Goal: Task Accomplishment & Management: Use online tool/utility

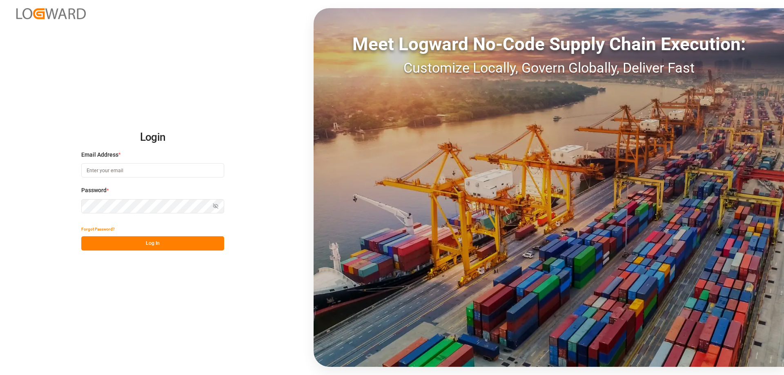
click at [100, 169] on input at bounding box center [152, 170] width 143 height 14
click at [131, 246] on button "Log In" at bounding box center [152, 243] width 143 height 14
click at [119, 167] on input "[EMAIL_ADDRESS][GEOGRAPHIC_DATA][DOMAIN_NAME]" at bounding box center [152, 170] width 143 height 14
type input "[EMAIL_ADDRESS][DOMAIN_NAME]"
click at [162, 239] on button "Log In" at bounding box center [152, 243] width 143 height 14
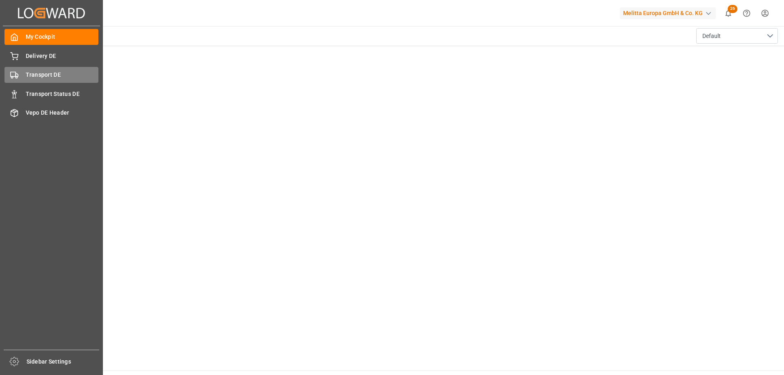
click at [45, 76] on span "Transport DE" at bounding box center [62, 75] width 73 height 9
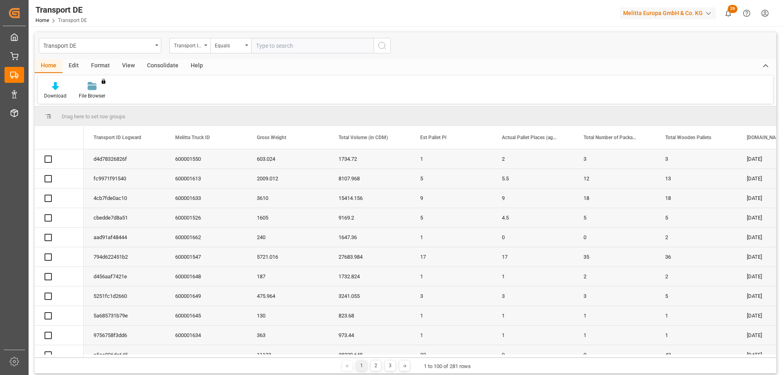
click at [283, 44] on input "text" at bounding box center [312, 46] width 122 height 16
type input "c0c2176dca04"
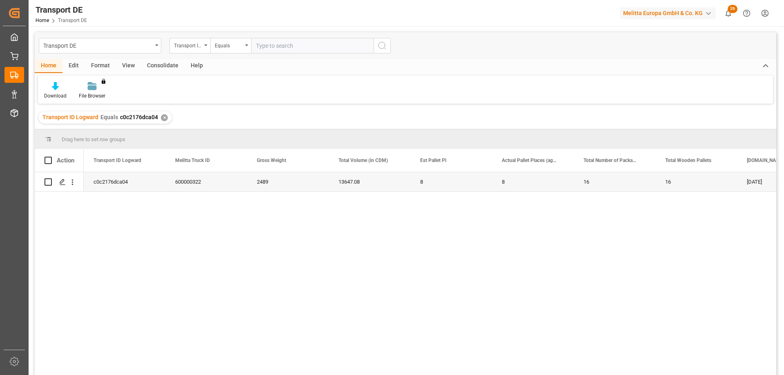
click at [214, 233] on div "c0c2176dca04 600000322 2489 13647.08 8 8 16 16 [DATE] [DATE]" at bounding box center [430, 276] width 692 height 208
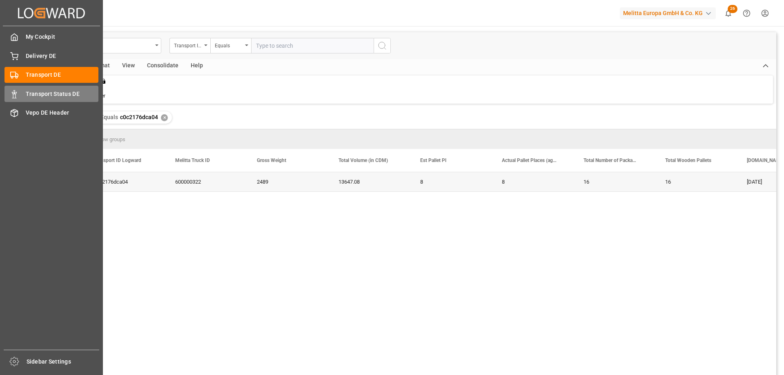
click at [39, 93] on span "Transport Status DE" at bounding box center [62, 94] width 73 height 9
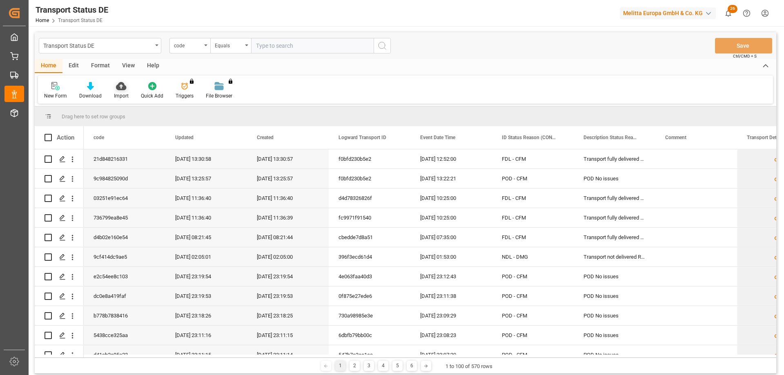
click at [117, 91] on div "Import" at bounding box center [121, 91] width 27 height 18
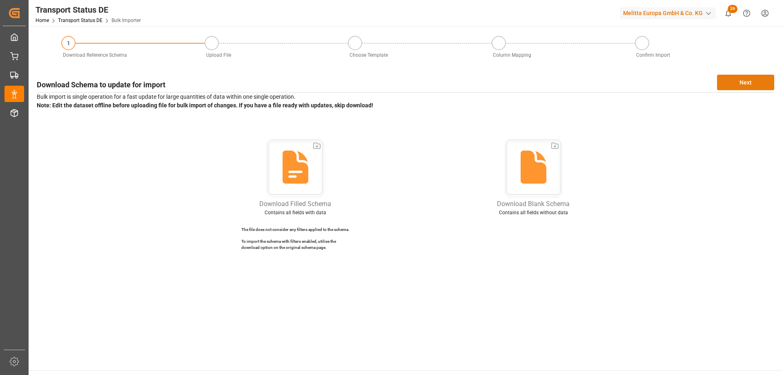
click at [734, 82] on button "Next" at bounding box center [745, 83] width 57 height 16
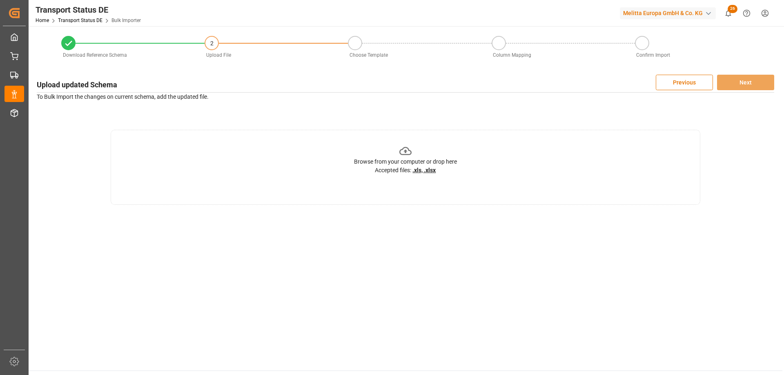
click at [420, 169] on u ".xls, .xlsx" at bounding box center [423, 170] width 23 height 7
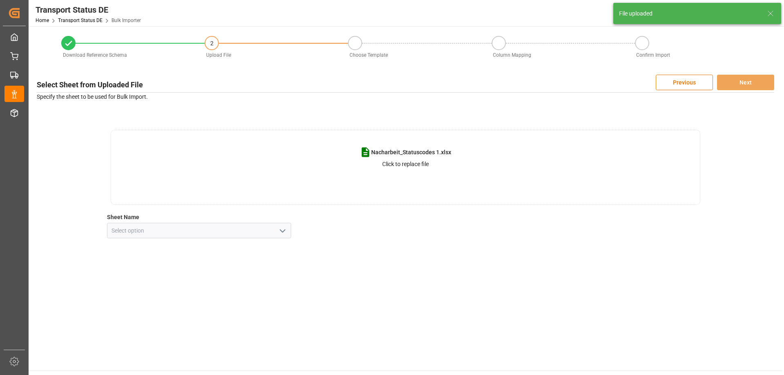
click at [286, 230] on icon "open menu" at bounding box center [283, 231] width 10 height 10
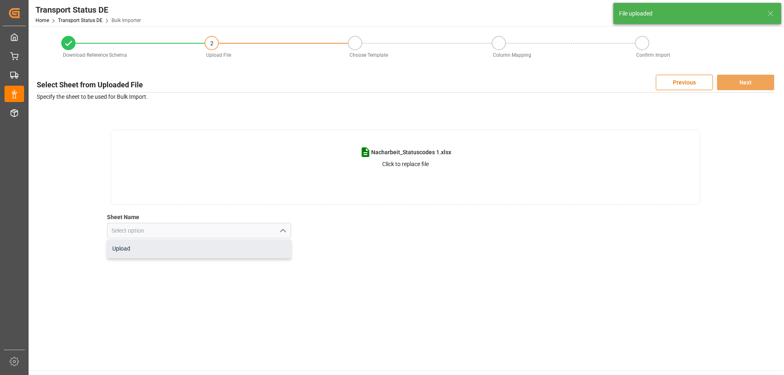
click at [185, 247] on div "Upload" at bounding box center [199, 249] width 184 height 18
type input "Upload"
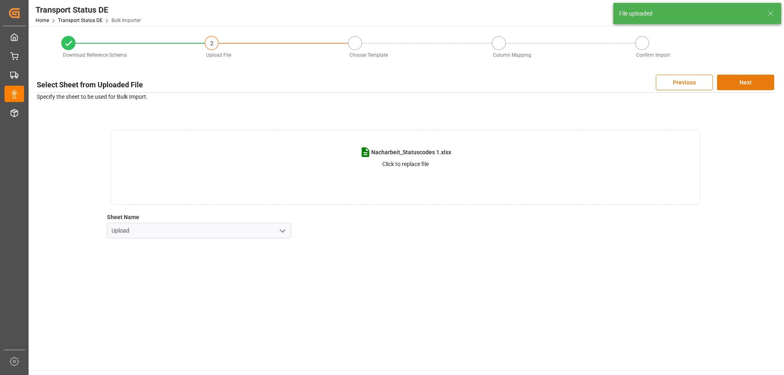
click at [757, 83] on button "Next" at bounding box center [745, 83] width 57 height 16
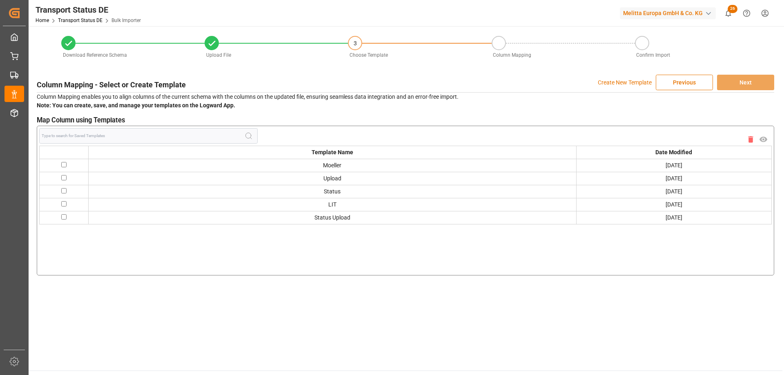
click at [64, 167] on td at bounding box center [64, 165] width 49 height 13
click at [64, 163] on input "checkbox" at bounding box center [63, 164] width 5 height 5
checkbox input "true"
click at [738, 84] on button "Next" at bounding box center [745, 83] width 57 height 16
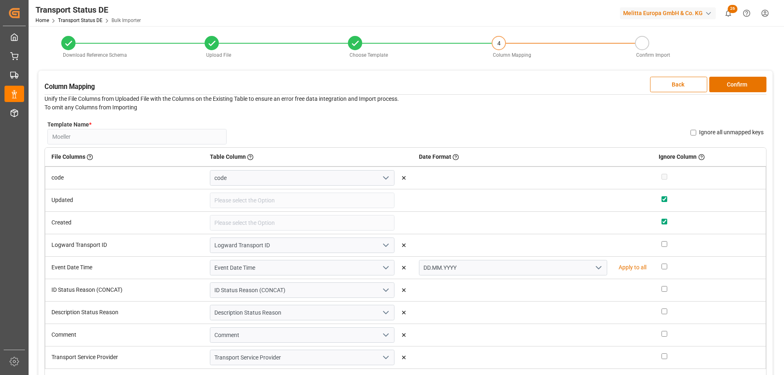
click at [737, 84] on button "Confirm" at bounding box center [737, 85] width 57 height 16
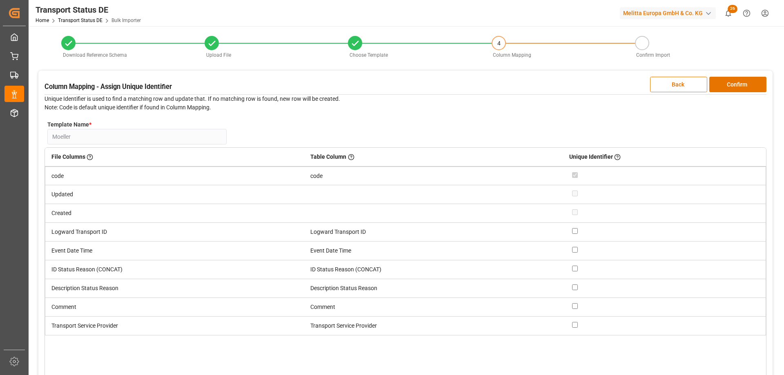
click at [737, 84] on button "Confirm" at bounding box center [737, 85] width 57 height 16
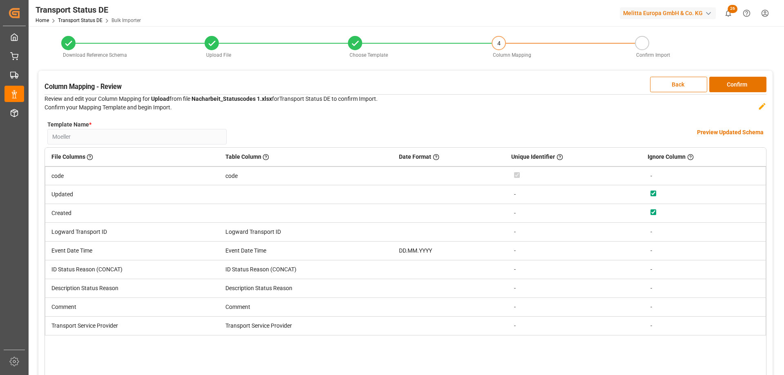
click at [737, 84] on button "Confirm" at bounding box center [737, 85] width 57 height 16
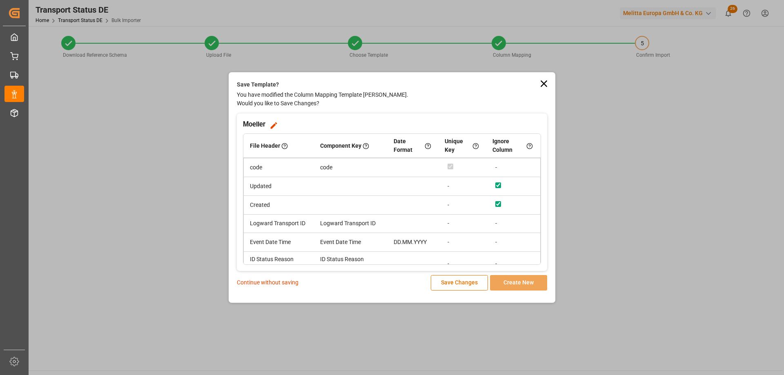
click at [257, 281] on p "Continue without saving" at bounding box center [268, 282] width 62 height 9
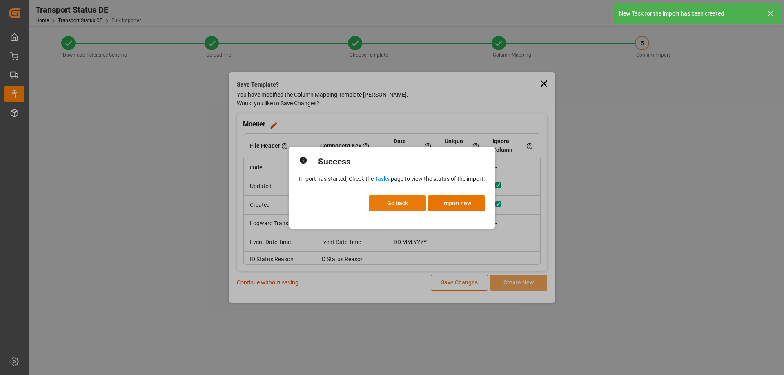
click at [407, 205] on button "Go back" at bounding box center [397, 204] width 57 height 16
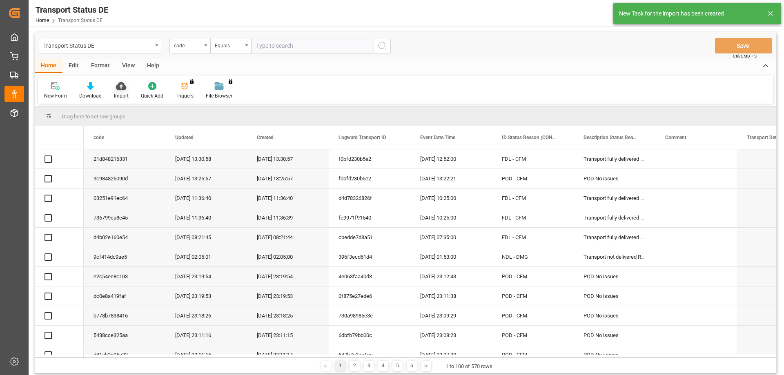
click at [118, 89] on icon at bounding box center [121, 86] width 10 height 8
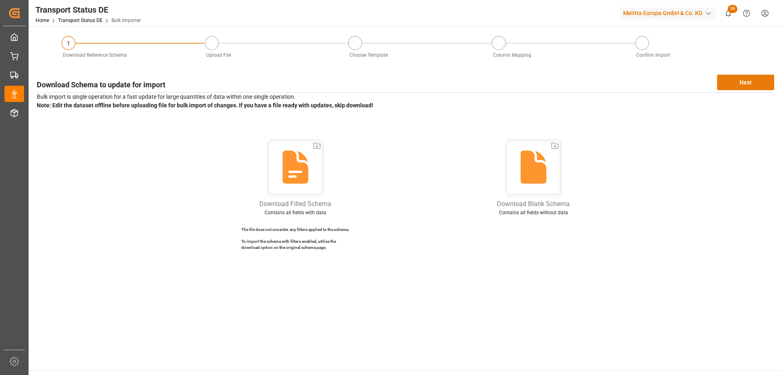
click at [733, 81] on button "Next" at bounding box center [745, 83] width 57 height 16
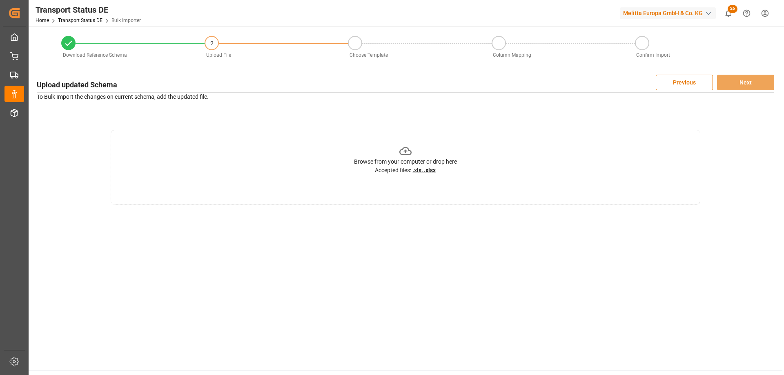
click at [404, 154] on icon at bounding box center [405, 151] width 13 height 8
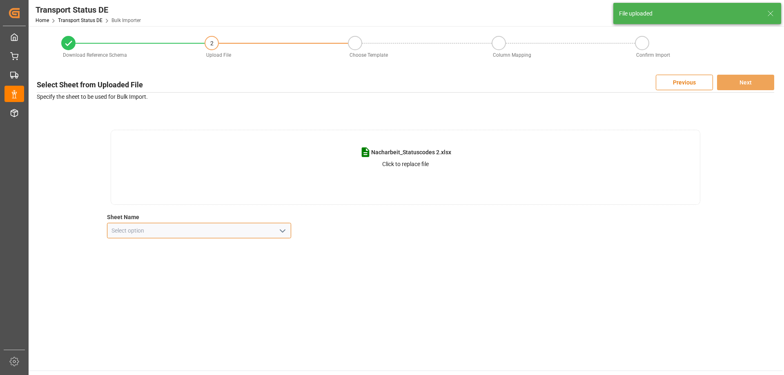
click at [224, 231] on input at bounding box center [199, 231] width 184 height 16
click at [287, 233] on icon "open menu" at bounding box center [283, 231] width 10 height 10
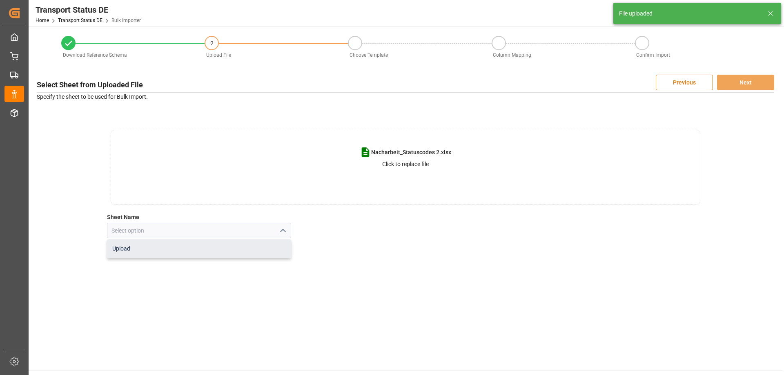
click at [161, 250] on div "Upload" at bounding box center [199, 249] width 184 height 18
type input "Upload"
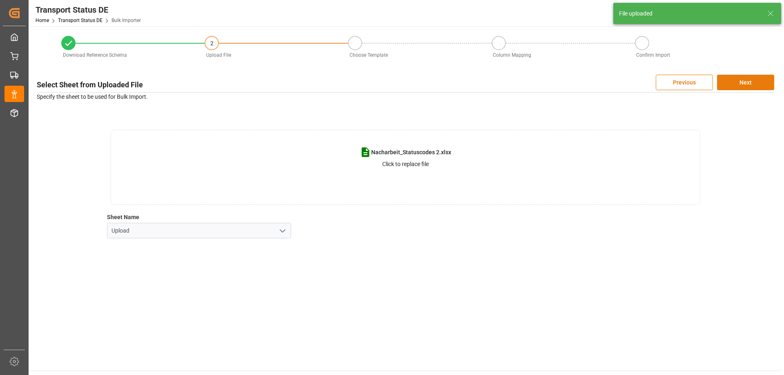
click at [747, 81] on button "Next" at bounding box center [745, 83] width 57 height 16
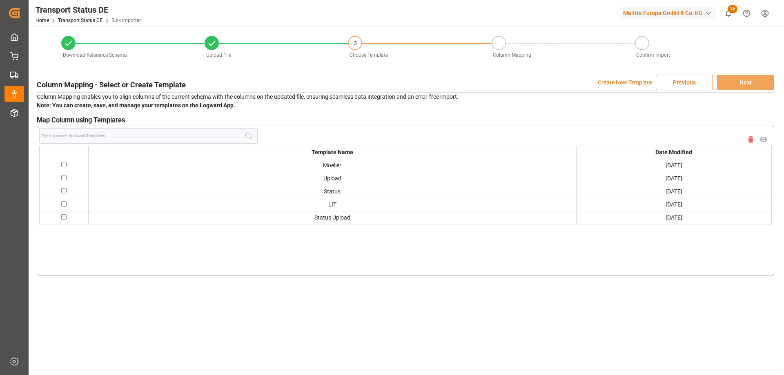
click at [64, 163] on input "checkbox" at bounding box center [63, 164] width 5 height 5
checkbox input "true"
click at [752, 83] on button "Next" at bounding box center [745, 83] width 57 height 16
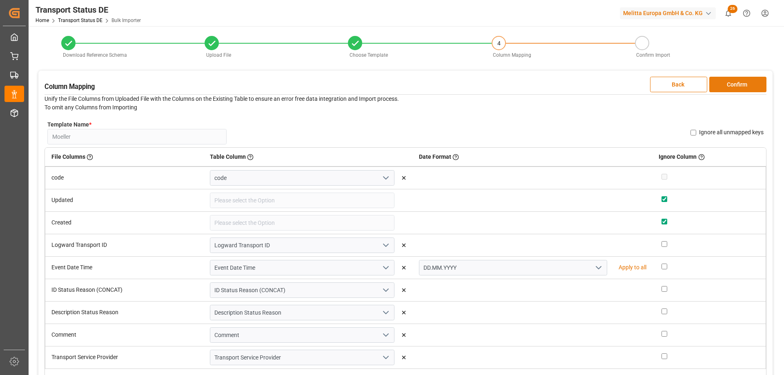
click at [737, 84] on button "Confirm" at bounding box center [737, 85] width 57 height 16
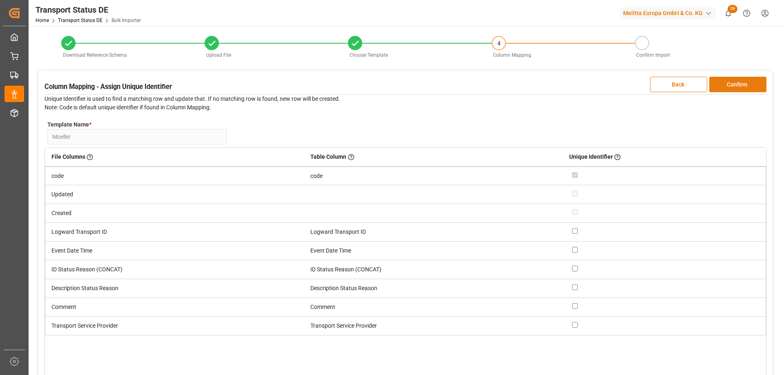
click at [737, 84] on button "Confirm" at bounding box center [737, 85] width 57 height 16
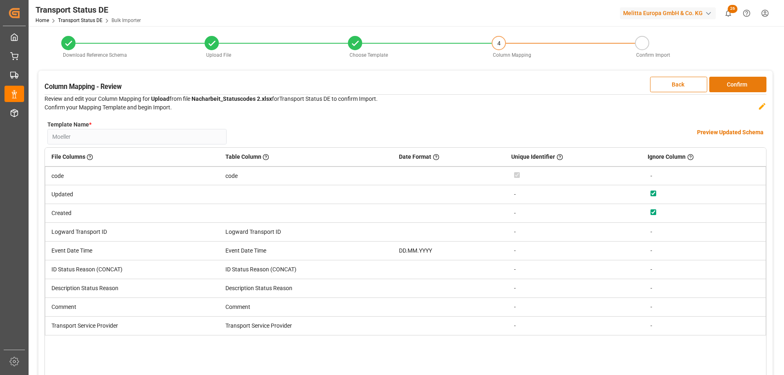
click at [737, 84] on button "Confirm" at bounding box center [737, 85] width 57 height 16
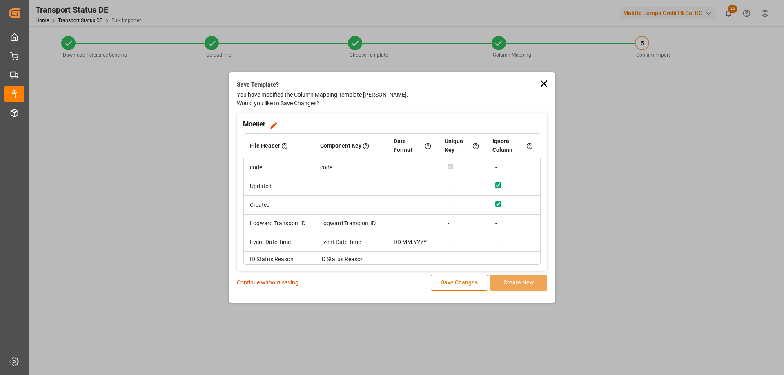
click at [267, 279] on p "Continue without saving" at bounding box center [268, 282] width 62 height 9
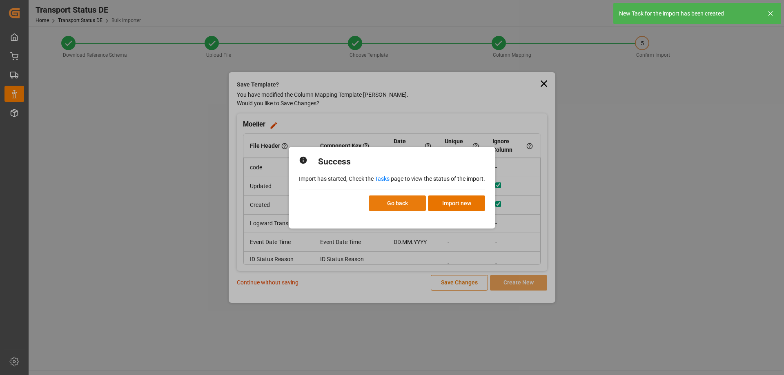
click at [377, 204] on button "Go back" at bounding box center [397, 204] width 57 height 16
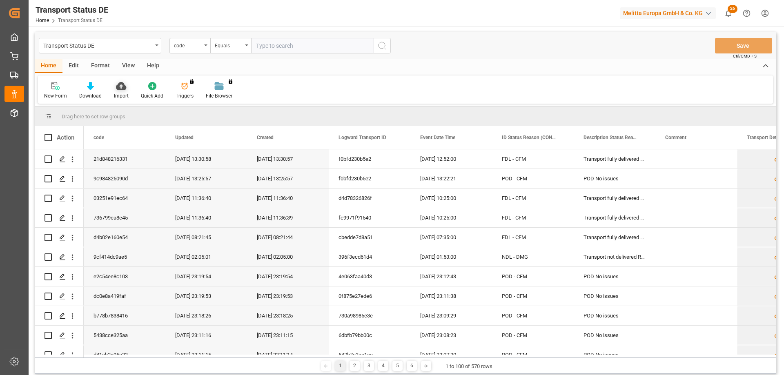
click at [120, 89] on icon at bounding box center [121, 86] width 10 height 8
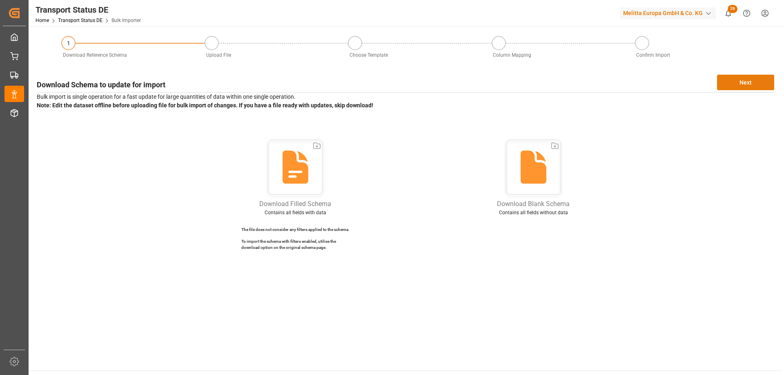
click at [765, 83] on button "Next" at bounding box center [745, 83] width 57 height 16
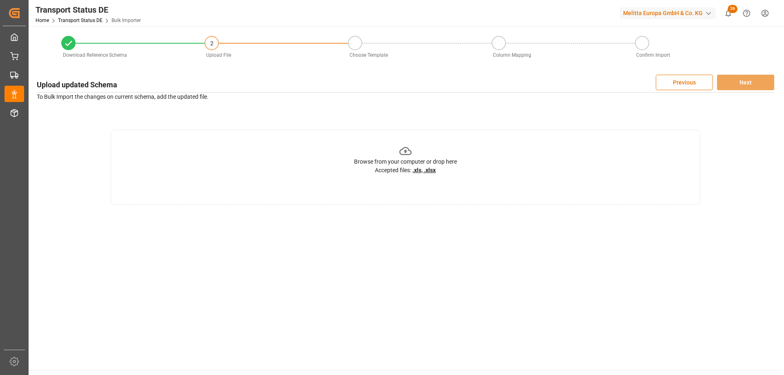
click at [395, 155] on div "Browse from your computer or drop here Accepted files: .xls, .xlsx" at bounding box center [405, 160] width 103 height 30
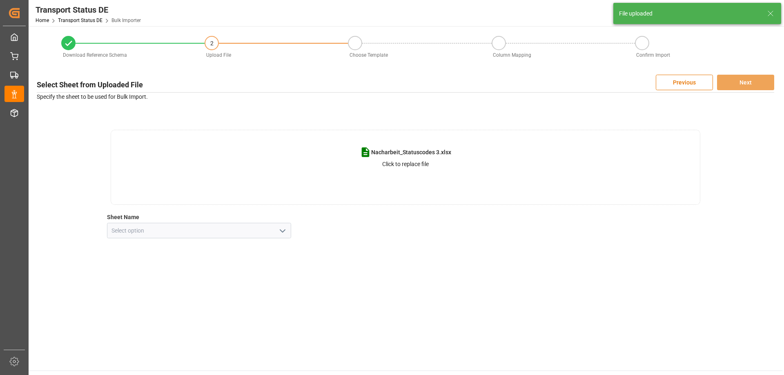
click at [285, 231] on icon "open menu" at bounding box center [283, 231] width 10 height 10
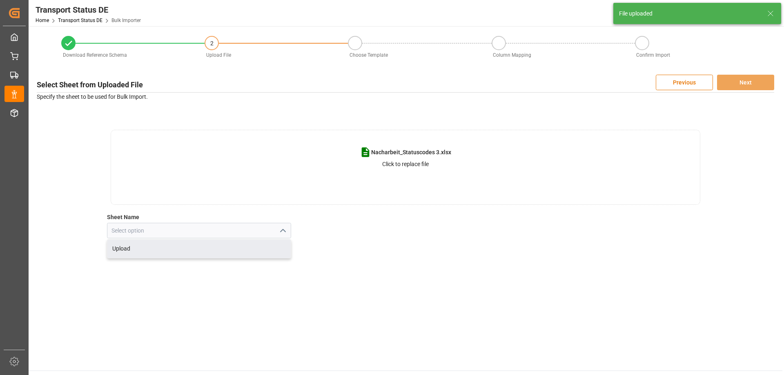
click at [153, 249] on div "Upload" at bounding box center [199, 249] width 184 height 18
type input "Upload"
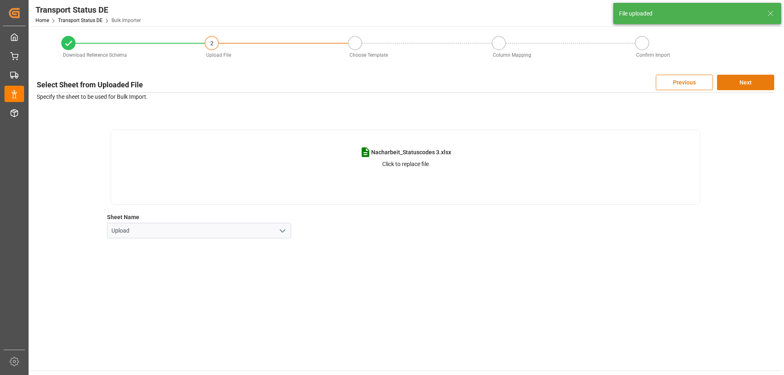
click at [753, 78] on button "Next" at bounding box center [745, 83] width 57 height 16
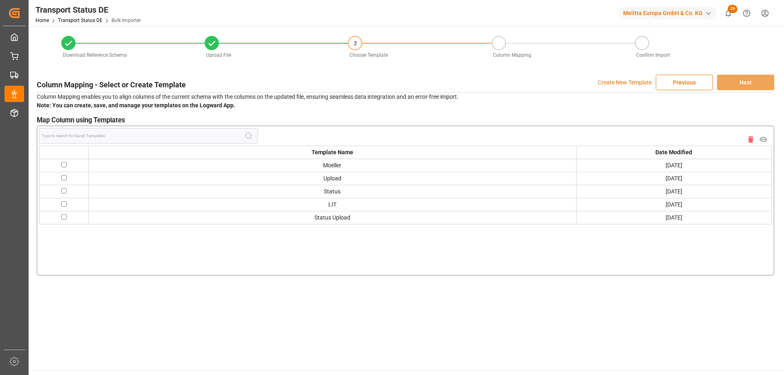
click at [64, 165] on input "checkbox" at bounding box center [63, 164] width 5 height 5
checkbox input "true"
click at [761, 85] on button "Next" at bounding box center [745, 83] width 57 height 16
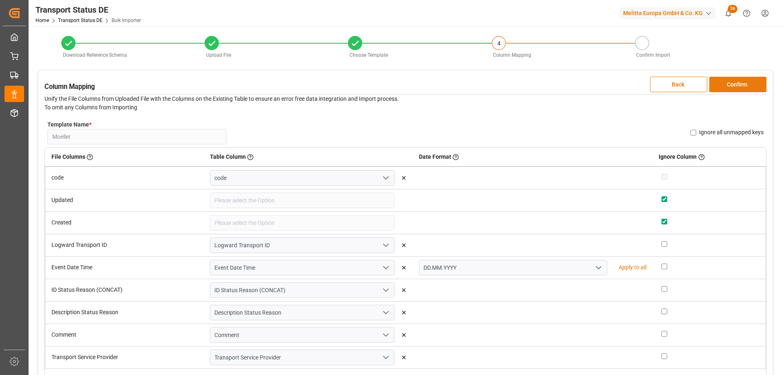
click at [750, 84] on button "Confirm" at bounding box center [737, 85] width 57 height 16
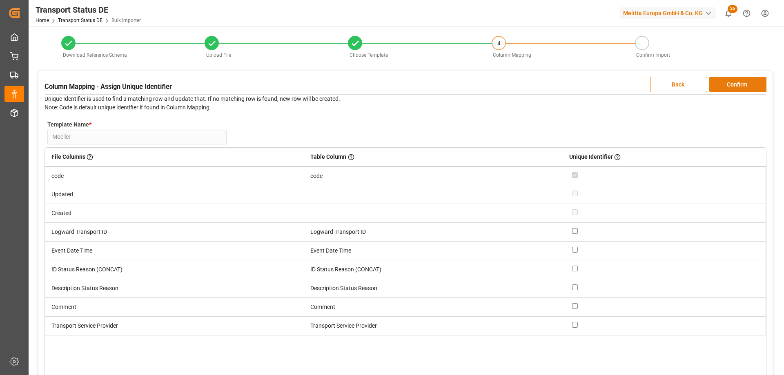
click at [750, 84] on button "Confirm" at bounding box center [737, 85] width 57 height 16
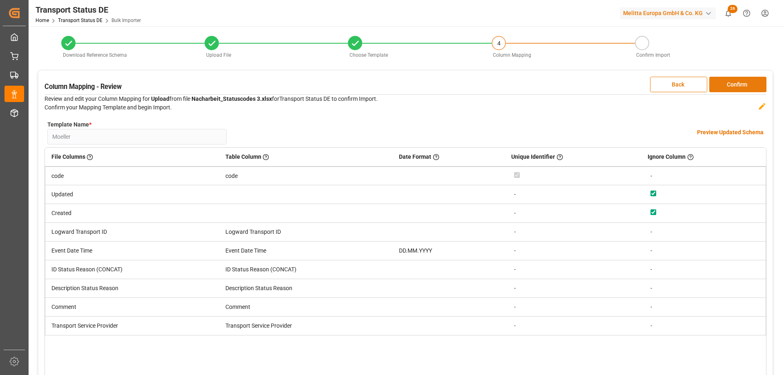
click at [750, 84] on button "Confirm" at bounding box center [737, 85] width 57 height 16
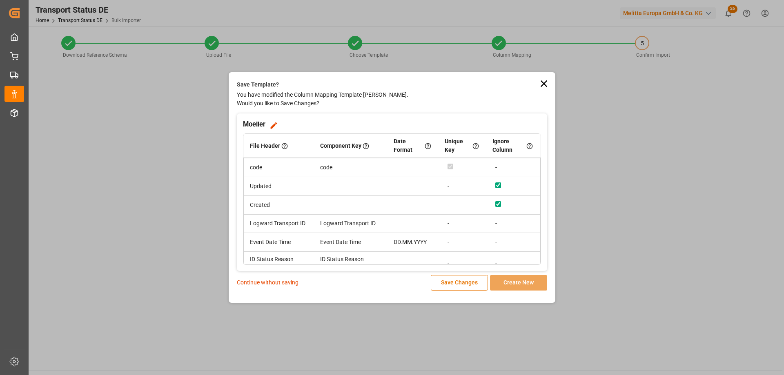
click at [271, 282] on p "Continue without saving" at bounding box center [268, 282] width 62 height 9
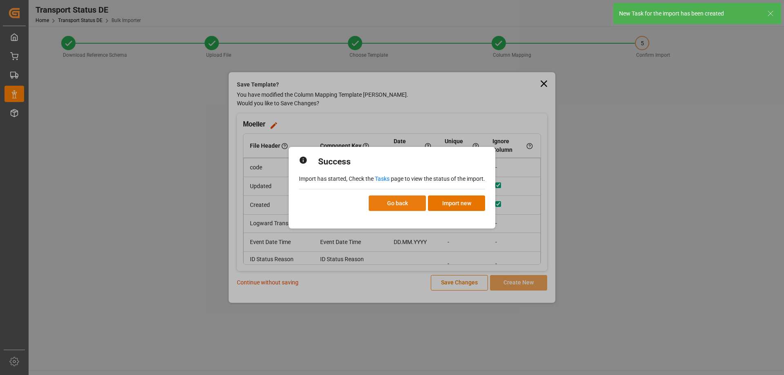
click at [400, 207] on button "Go back" at bounding box center [397, 204] width 57 height 16
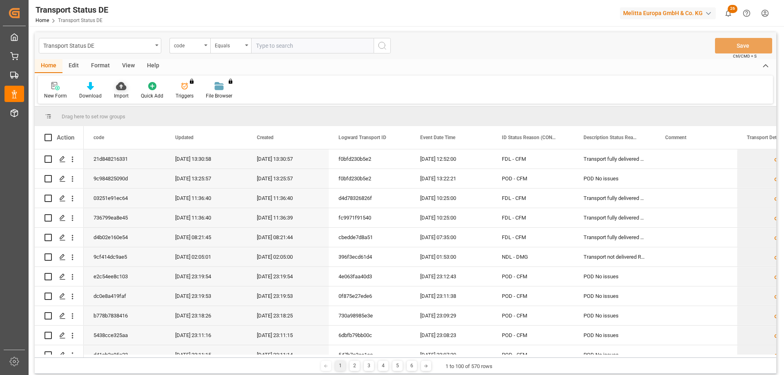
click at [123, 89] on icon at bounding box center [121, 86] width 10 height 8
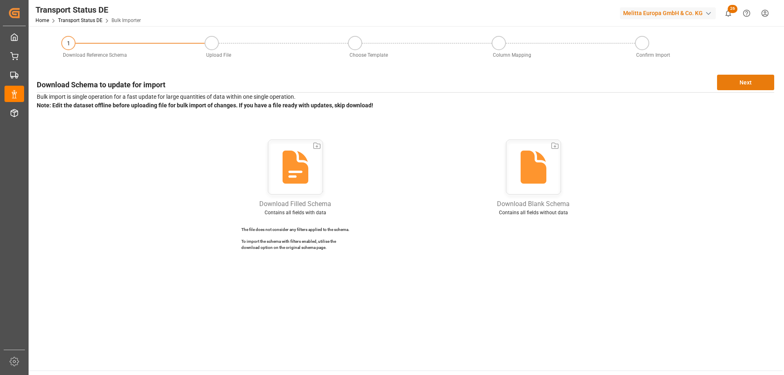
click at [760, 80] on button "Next" at bounding box center [745, 83] width 57 height 16
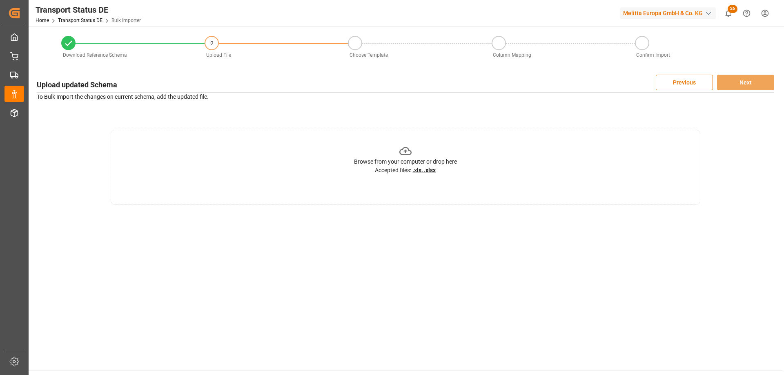
click at [406, 154] on icon at bounding box center [405, 151] width 13 height 8
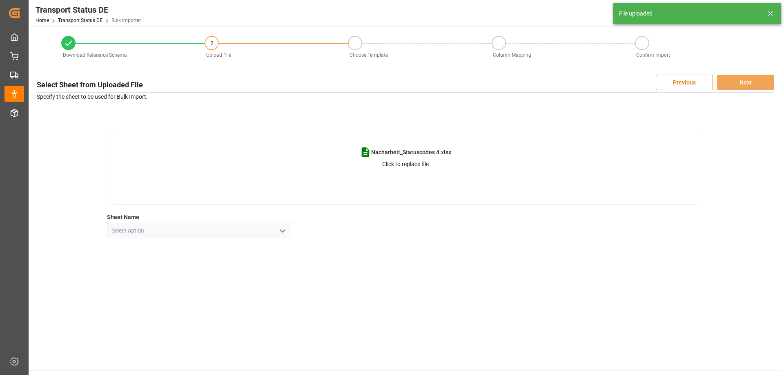
click at [280, 231] on icon "open menu" at bounding box center [283, 231] width 10 height 10
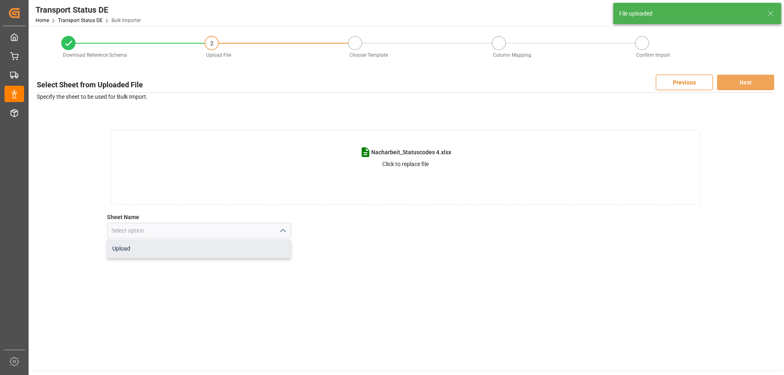
click at [135, 249] on div "Upload" at bounding box center [199, 249] width 184 height 18
type input "Upload"
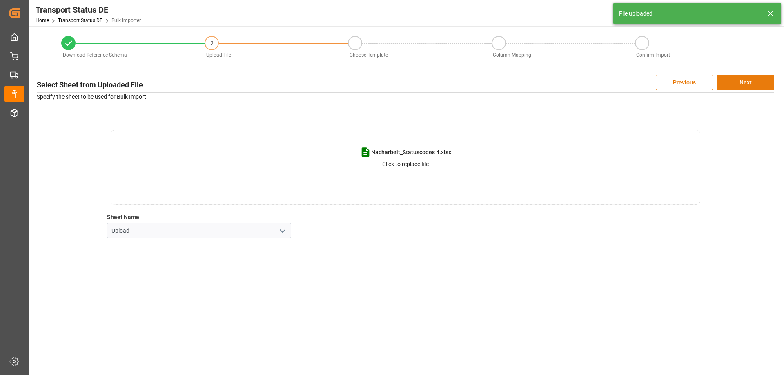
click at [740, 78] on button "Next" at bounding box center [745, 83] width 57 height 16
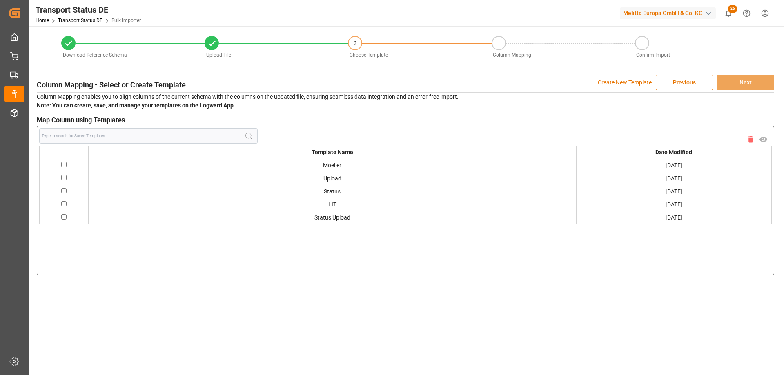
click at [65, 162] on input "checkbox" at bounding box center [63, 164] width 5 height 5
checkbox input "true"
click at [744, 76] on button "Next" at bounding box center [745, 83] width 57 height 16
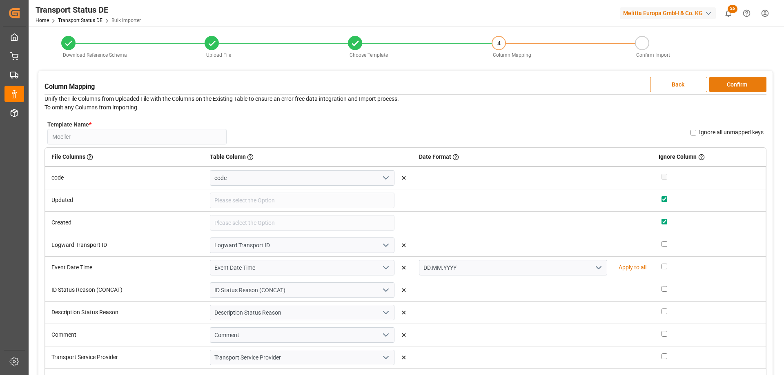
click at [747, 87] on button "Confirm" at bounding box center [737, 85] width 57 height 16
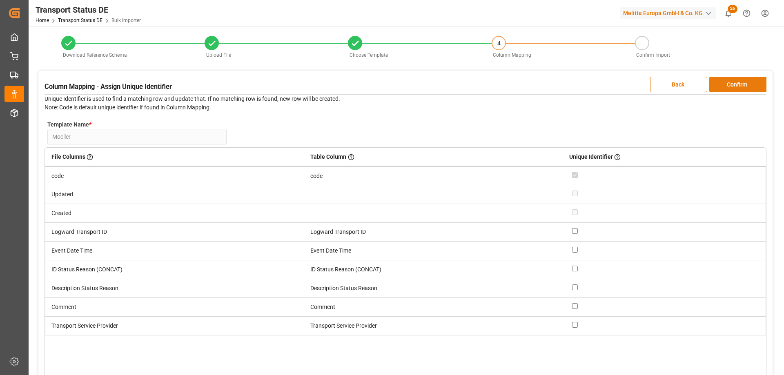
click at [745, 87] on button "Confirm" at bounding box center [737, 85] width 57 height 16
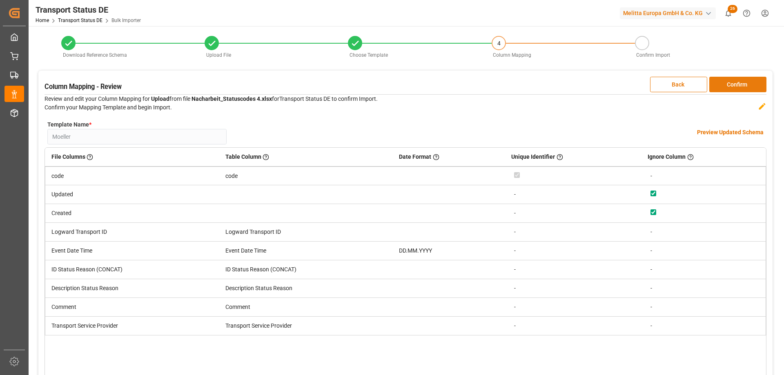
click at [745, 87] on button "Confirm" at bounding box center [737, 85] width 57 height 16
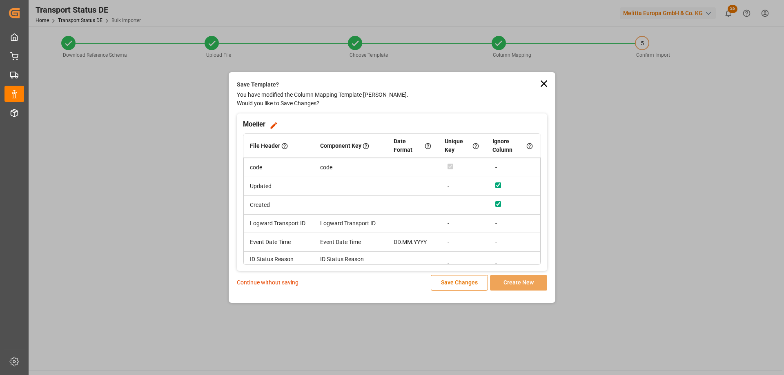
click at [282, 282] on p "Continue without saving" at bounding box center [268, 282] width 62 height 9
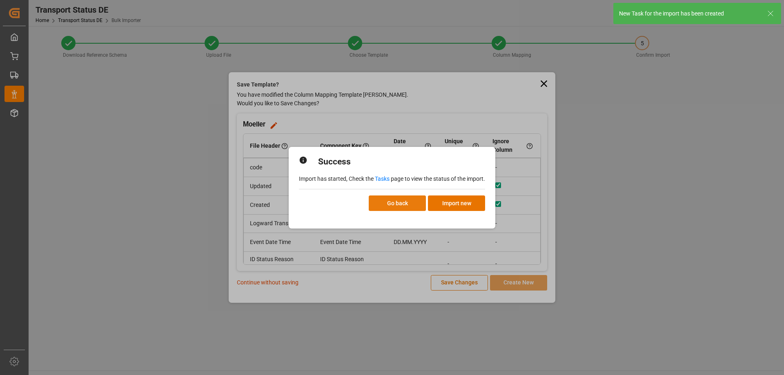
click at [389, 204] on button "Go back" at bounding box center [397, 204] width 57 height 16
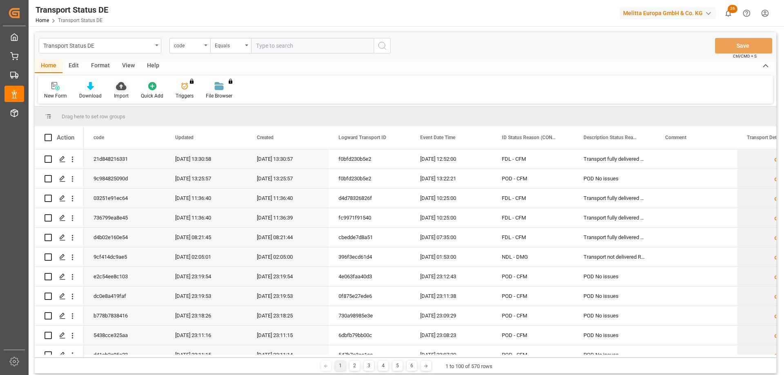
click at [116, 90] on icon at bounding box center [121, 86] width 10 height 8
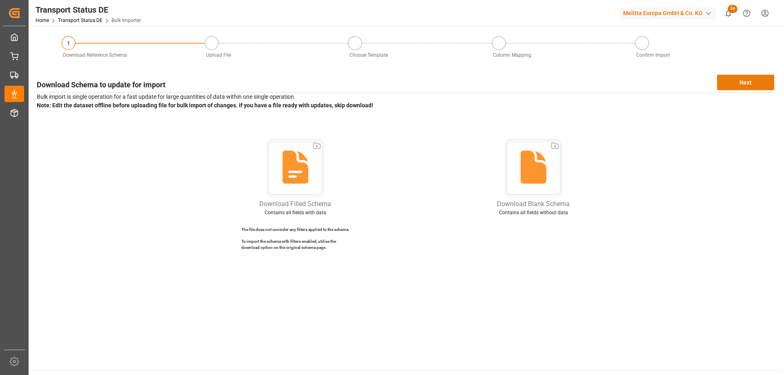
click at [765, 81] on button "Next" at bounding box center [745, 83] width 57 height 16
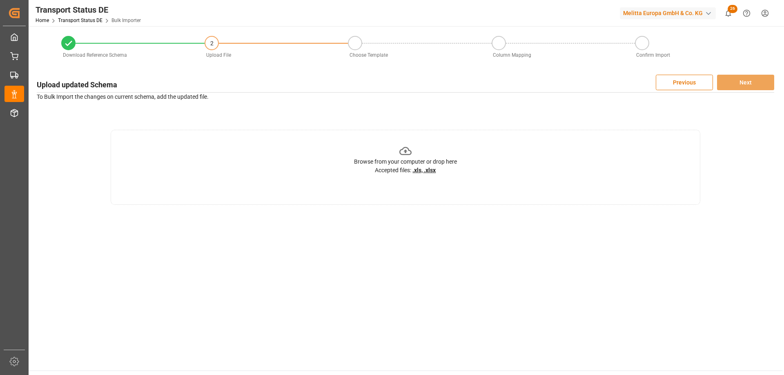
click at [401, 158] on div "Browse from your computer or drop here" at bounding box center [405, 162] width 103 height 9
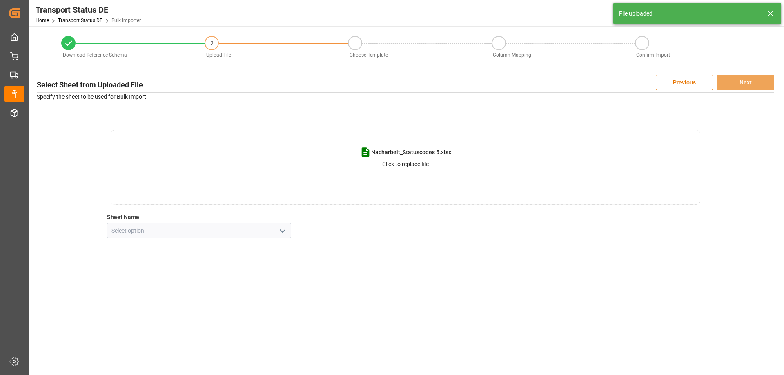
click at [276, 231] on button "open menu" at bounding box center [282, 230] width 12 height 13
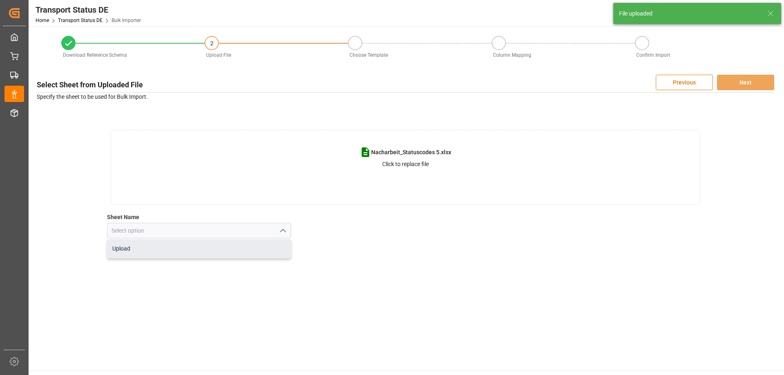
click at [200, 245] on div "Upload" at bounding box center [199, 249] width 184 height 18
type input "Upload"
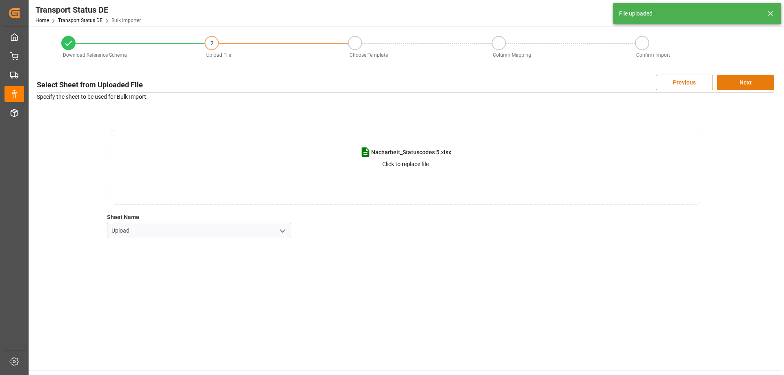
click at [765, 82] on button "Next" at bounding box center [745, 83] width 57 height 16
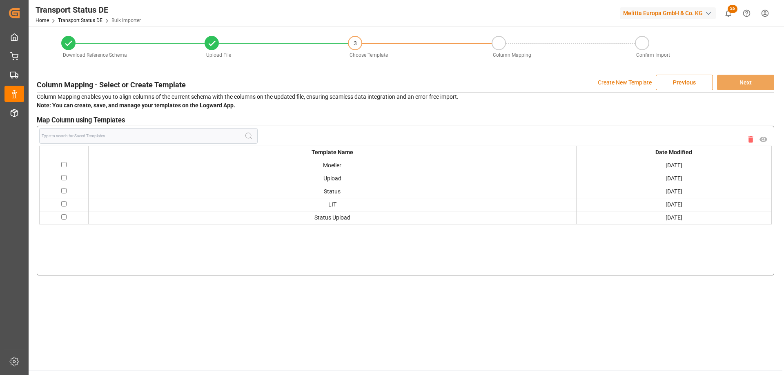
drag, startPoint x: 64, startPoint y: 165, endPoint x: 69, endPoint y: 165, distance: 4.9
click at [64, 165] on input "checkbox" at bounding box center [63, 164] width 5 height 5
checkbox input "true"
click at [726, 85] on button "Next" at bounding box center [745, 83] width 57 height 16
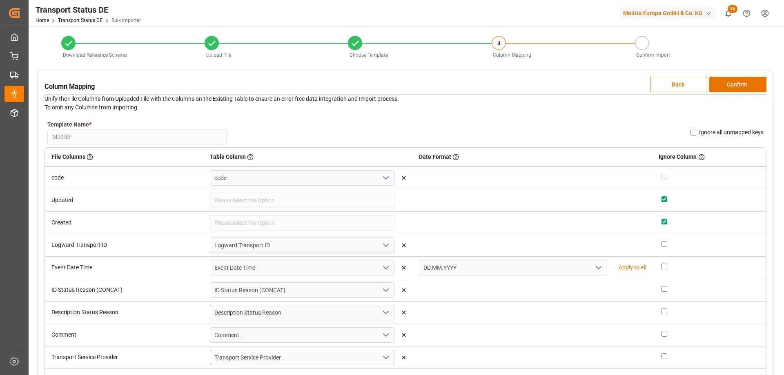
click at [726, 85] on button "Confirm" at bounding box center [737, 85] width 57 height 16
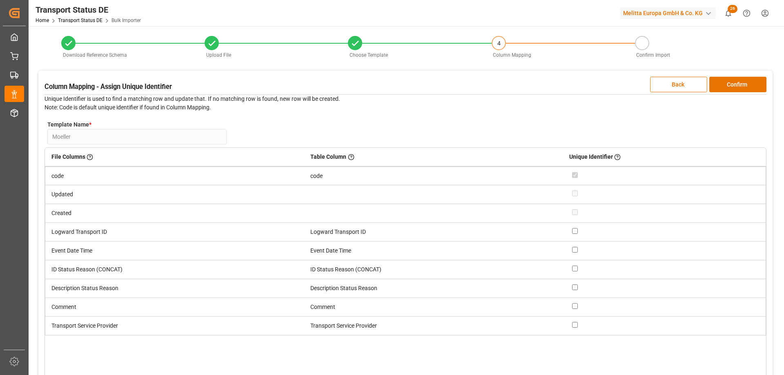
click at [726, 85] on button "Confirm" at bounding box center [737, 85] width 57 height 16
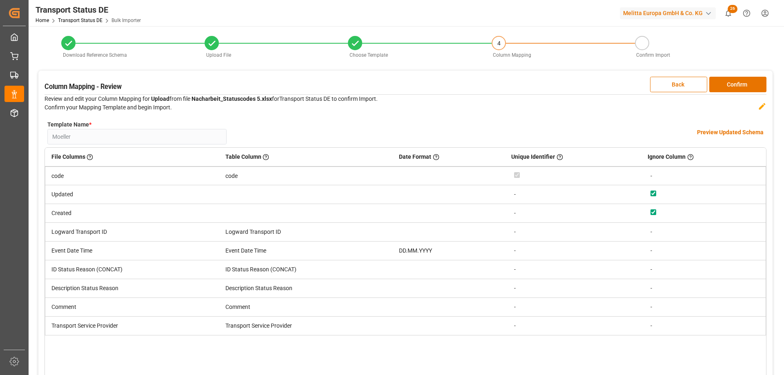
click at [726, 85] on button "Confirm" at bounding box center [737, 85] width 57 height 16
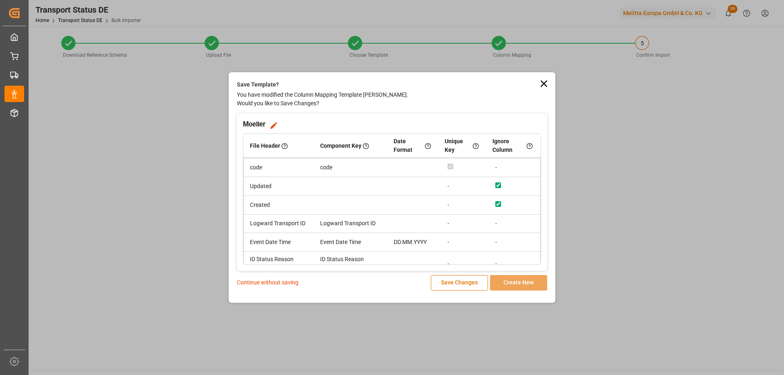
click at [291, 282] on p "Continue without saving" at bounding box center [268, 282] width 62 height 9
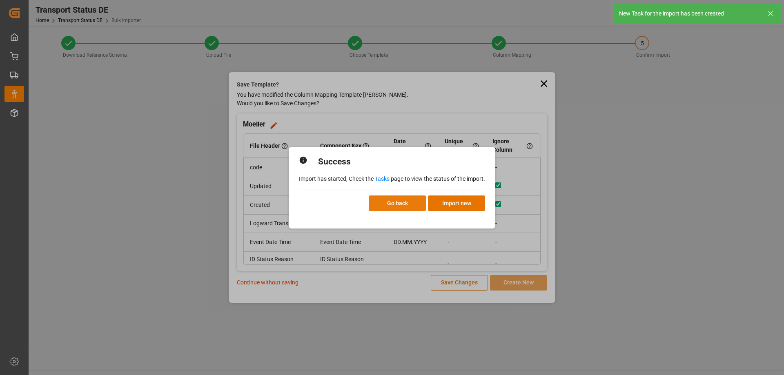
click at [386, 205] on button "Go back" at bounding box center [397, 204] width 57 height 16
